Goal: Find specific page/section: Find specific page/section

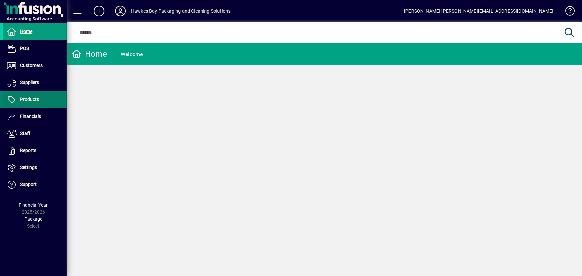
drag, startPoint x: 28, startPoint y: 99, endPoint x: 36, endPoint y: 97, distance: 8.4
click at [28, 99] on span "Products" at bounding box center [29, 99] width 19 height 5
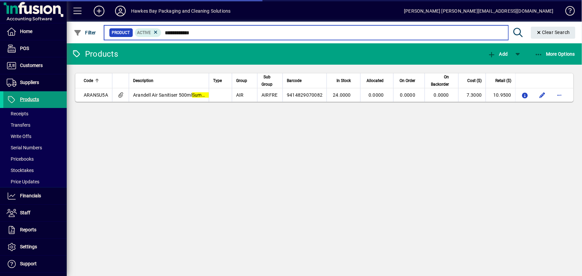
type input "**********"
